Goal: Information Seeking & Learning: Learn about a topic

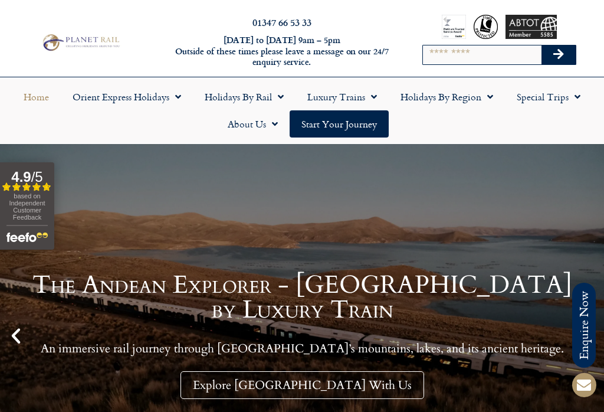
click at [283, 104] on span "Menu" at bounding box center [278, 96] width 12 height 21
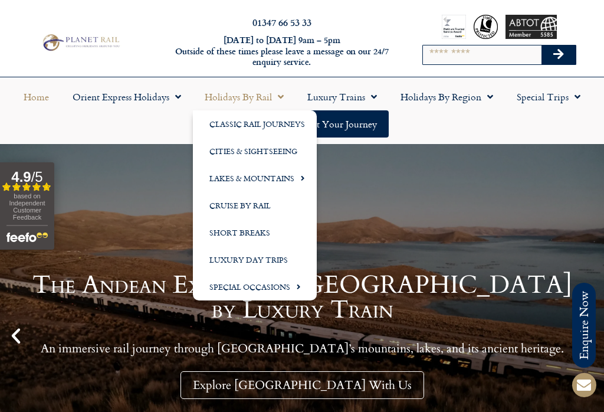
click at [284, 103] on link "Holidays by Rail" at bounding box center [244, 96] width 103 height 27
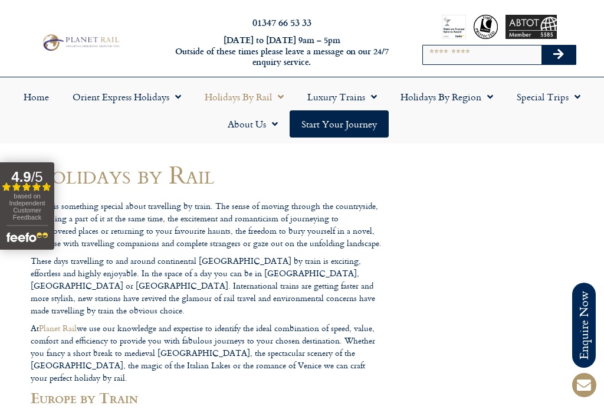
click at [237, 102] on link "Holidays by Rail" at bounding box center [244, 96] width 103 height 27
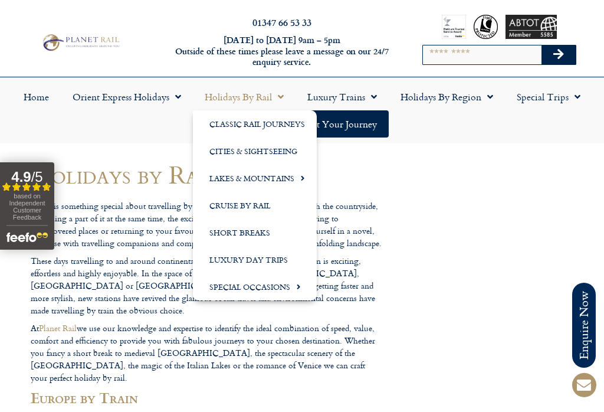
click at [276, 152] on link "Cities & Sightseeing" at bounding box center [255, 151] width 124 height 27
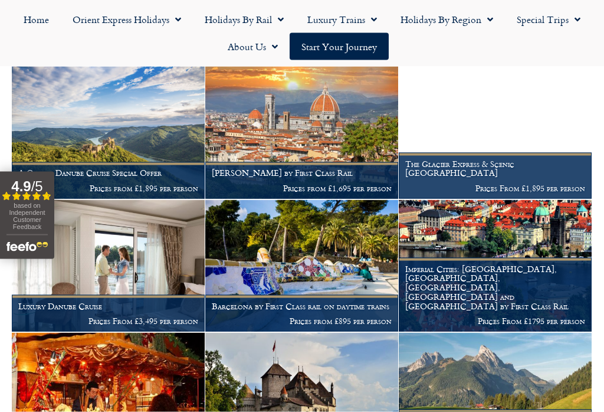
scroll to position [1091, 0]
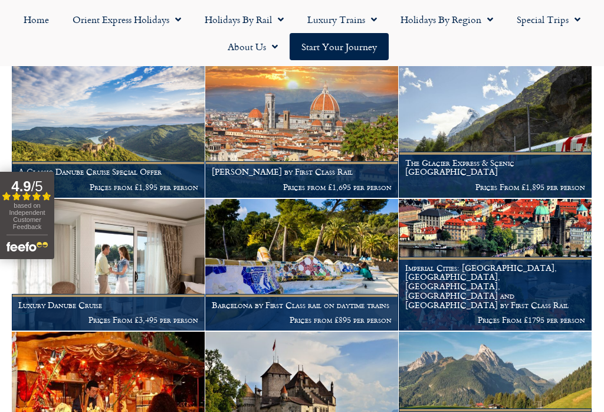
click at [471, 314] on figcaption "Imperial Cities: [GEOGRAPHIC_DATA], [GEOGRAPHIC_DATA], [GEOGRAPHIC_DATA], [GEOG…" at bounding box center [495, 293] width 193 height 73
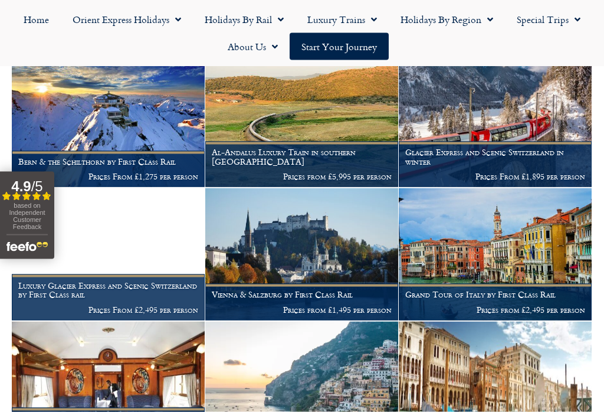
scroll to position [1501, 0]
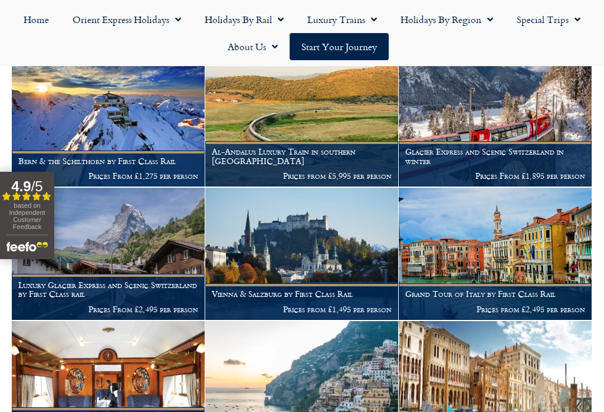
click at [492, 299] on figcaption "Grand Tour of Italy by First Class Rail Prices from £2,495 per person" at bounding box center [495, 301] width 193 height 36
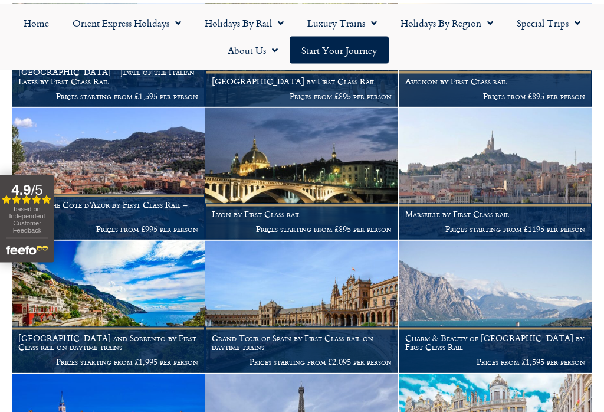
scroll to position [2910, 0]
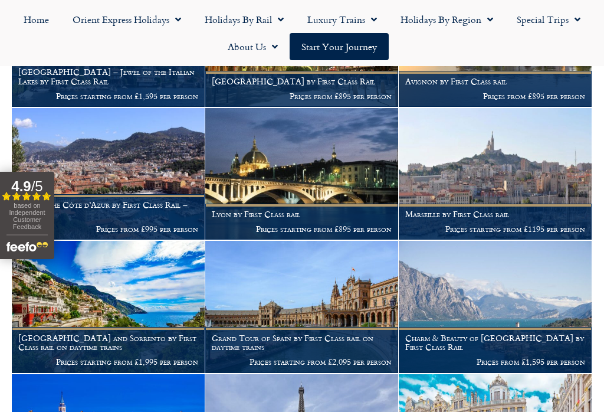
click at [126, 357] on p "Prices starting from £1,995 per person" at bounding box center [108, 361] width 180 height 9
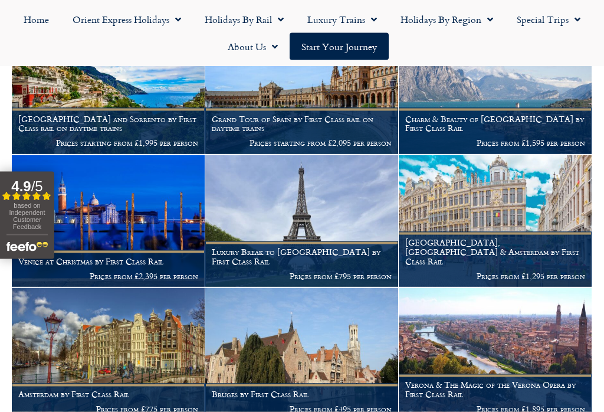
scroll to position [3130, 0]
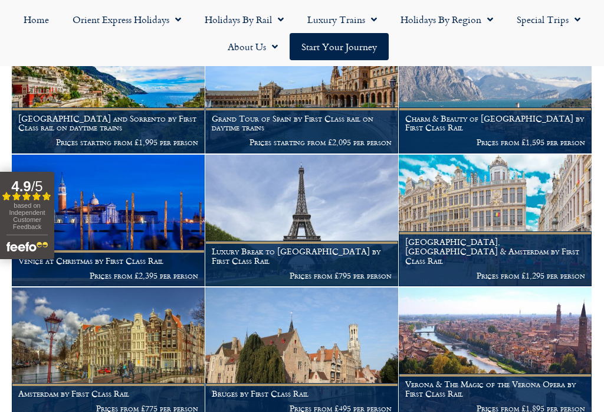
click at [491, 244] on h1 "Bruges, Brussels & Amsterdam by First Class Rail" at bounding box center [495, 251] width 180 height 28
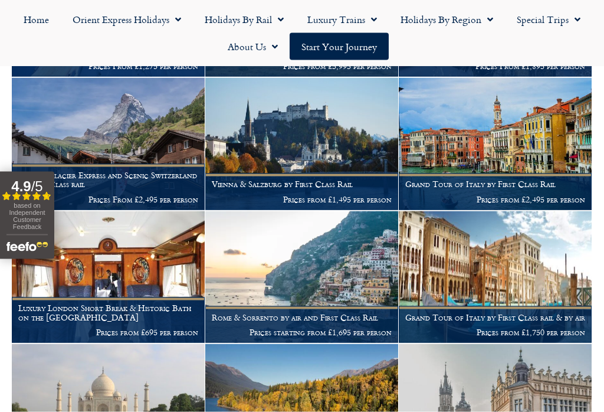
scroll to position [1612, 0]
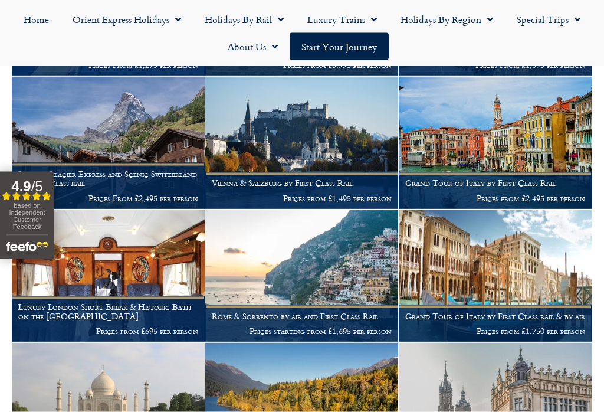
click at [496, 326] on p "Prices from £1,750 per person" at bounding box center [495, 330] width 180 height 9
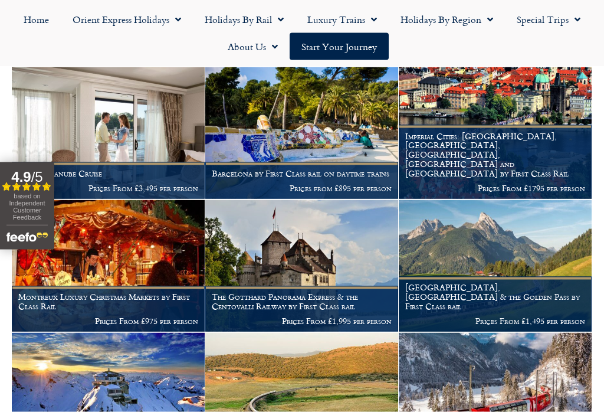
scroll to position [1224, 0]
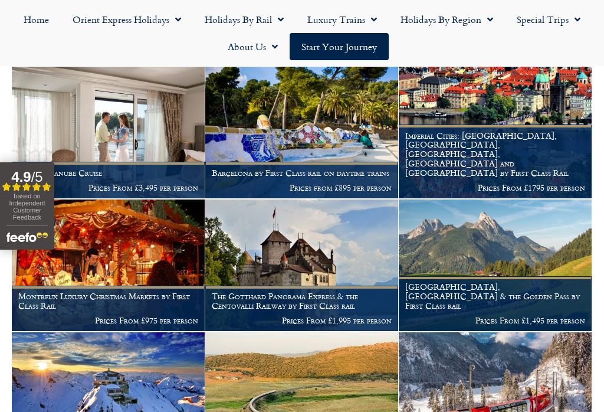
click at [489, 21] on span "Menu" at bounding box center [488, 19] width 12 height 21
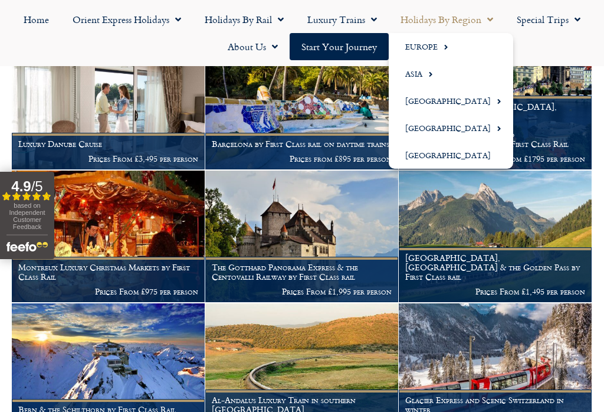
scroll to position [1251, 0]
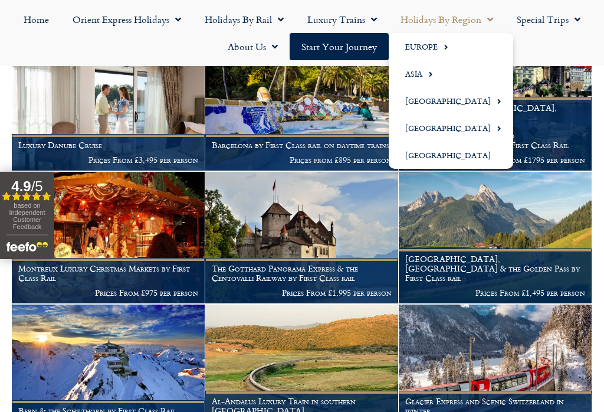
click at [430, 45] on link "Europe" at bounding box center [451, 46] width 125 height 27
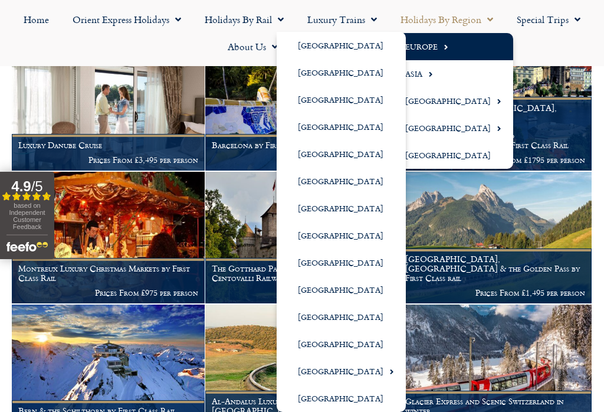
click at [319, 318] on link "[GEOGRAPHIC_DATA]" at bounding box center [341, 316] width 129 height 27
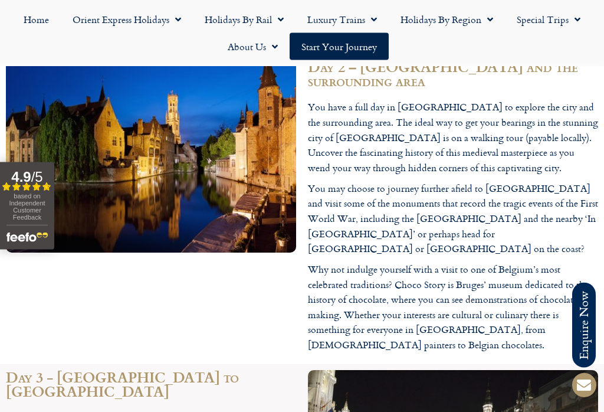
scroll to position [1767, 0]
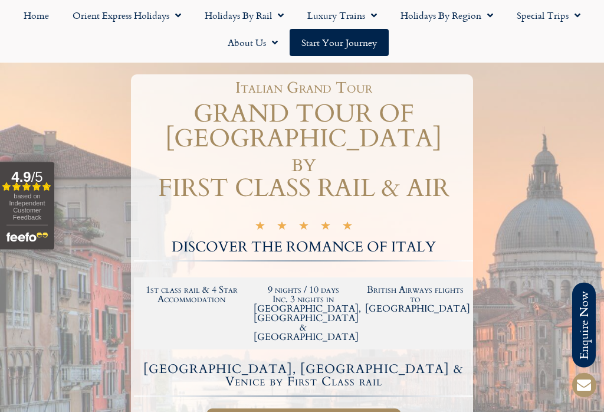
scroll to position [68, 0]
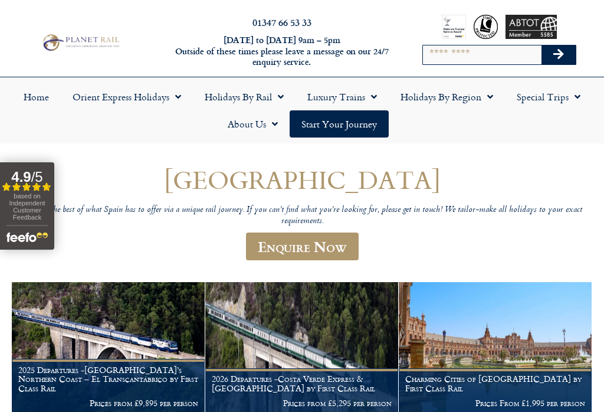
click at [495, 97] on link "Holidays by Region" at bounding box center [447, 96] width 116 height 27
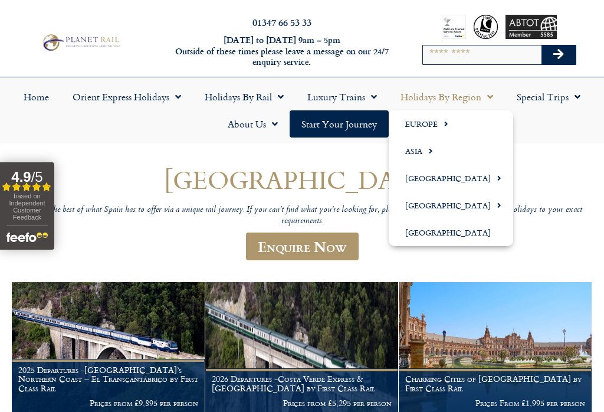
click at [430, 119] on link "Europe" at bounding box center [451, 123] width 125 height 27
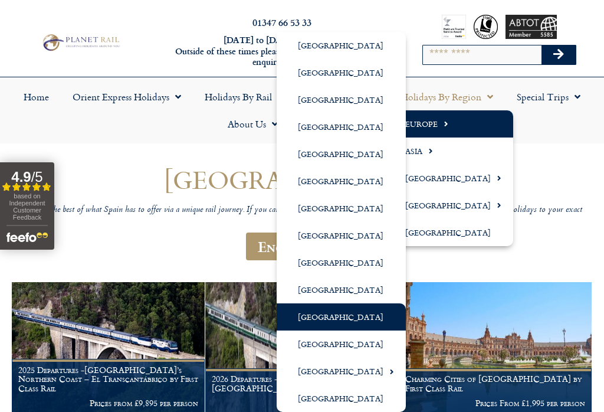
click at [315, 240] on link "[GEOGRAPHIC_DATA]" at bounding box center [341, 235] width 129 height 27
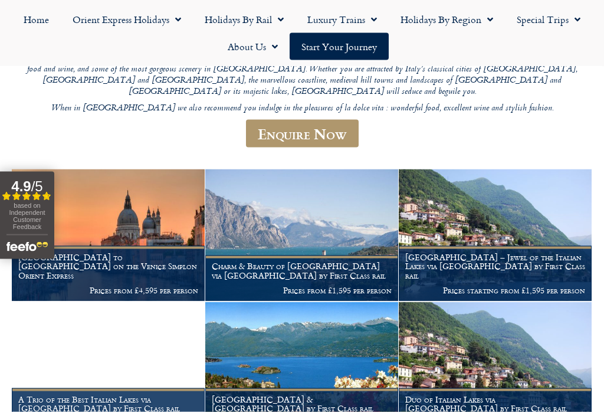
scroll to position [181, 0]
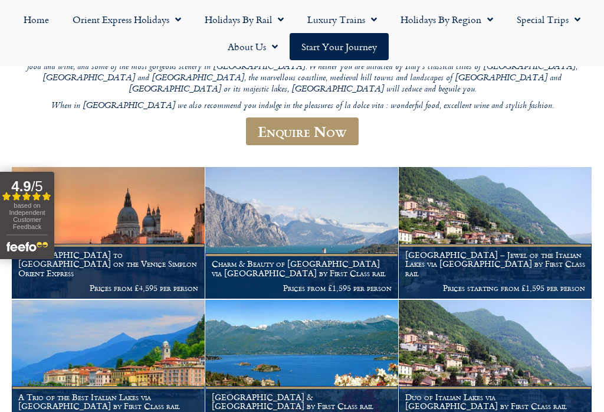
click at [543, 283] on p "Prices starting from £1,595 per person" at bounding box center [495, 287] width 180 height 9
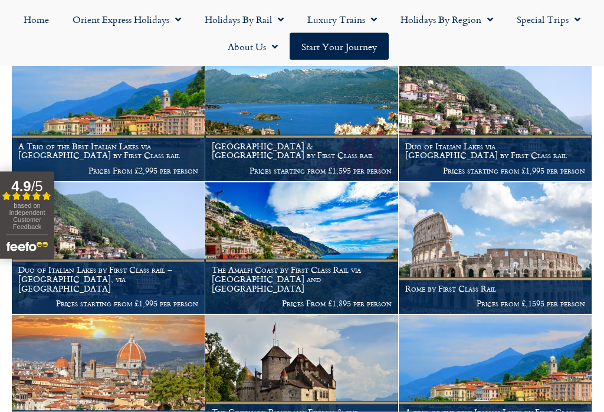
scroll to position [433, 0]
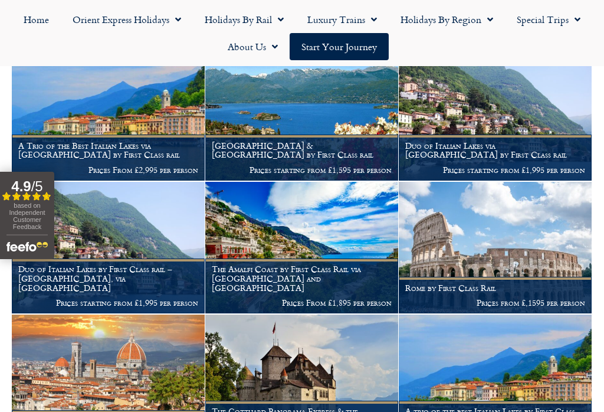
click at [507, 246] on img at bounding box center [495, 248] width 193 height 132
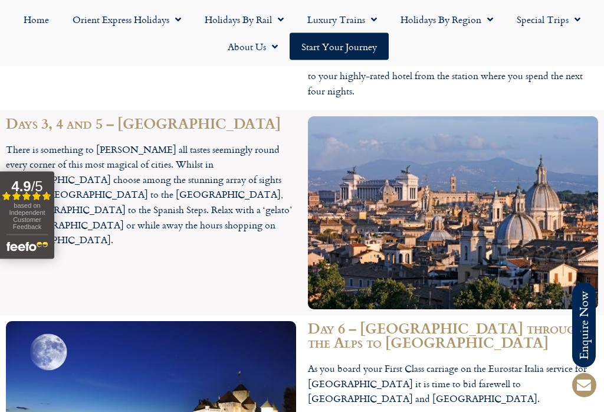
scroll to position [1998, 0]
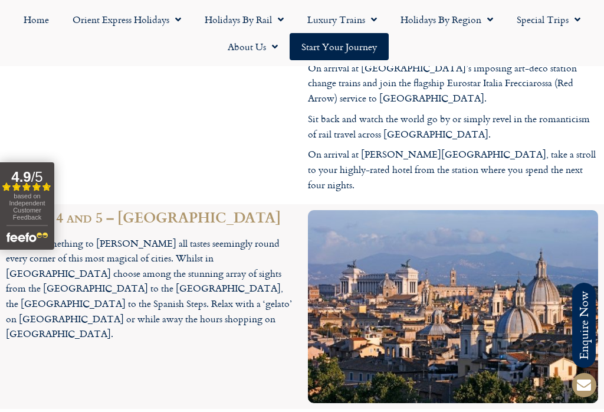
scroll to position [1902, 0]
